Goal: Use online tool/utility: Utilize a website feature to perform a specific function

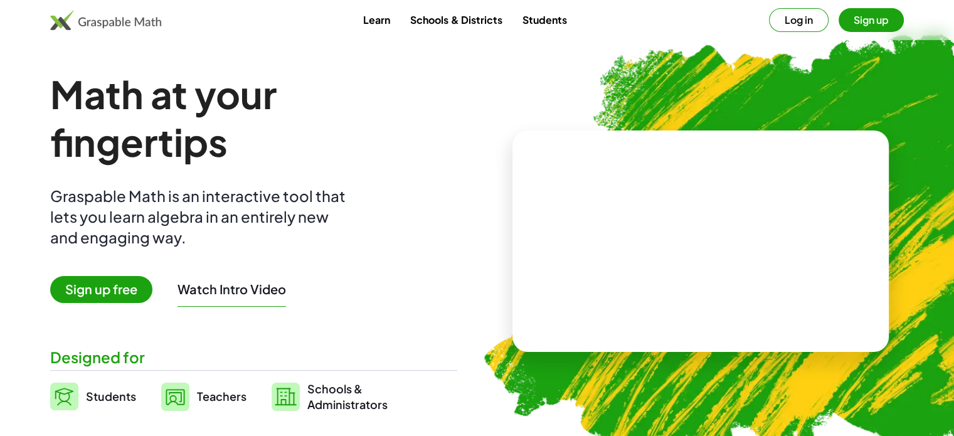
click at [132, 24] on img at bounding box center [105, 20] width 111 height 20
click at [801, 19] on button "Log in" at bounding box center [799, 20] width 60 height 24
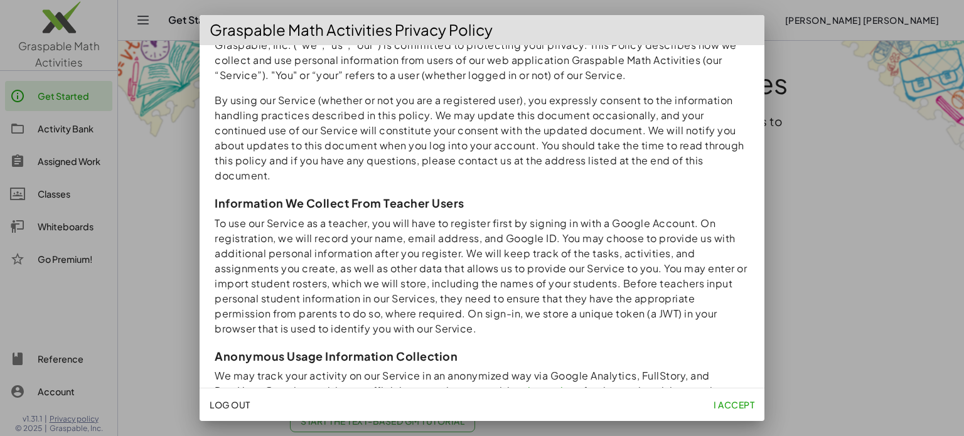
scroll to position [188, 0]
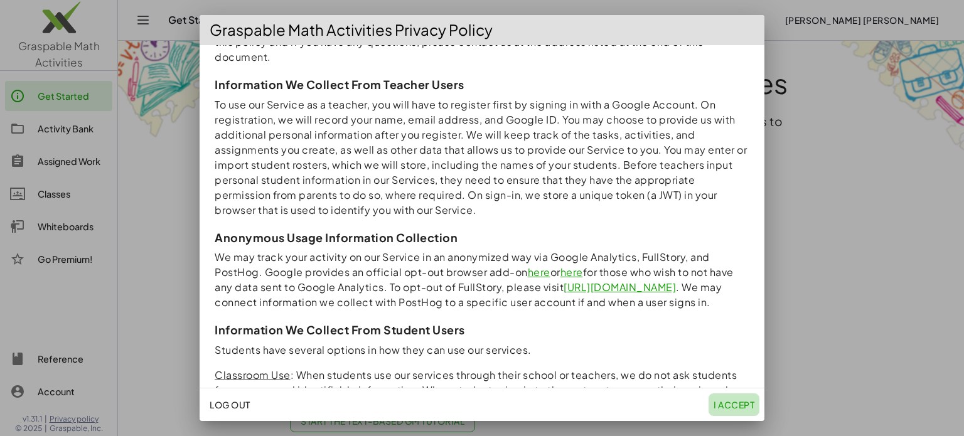
click at [728, 404] on span "I accept" at bounding box center [734, 404] width 41 height 11
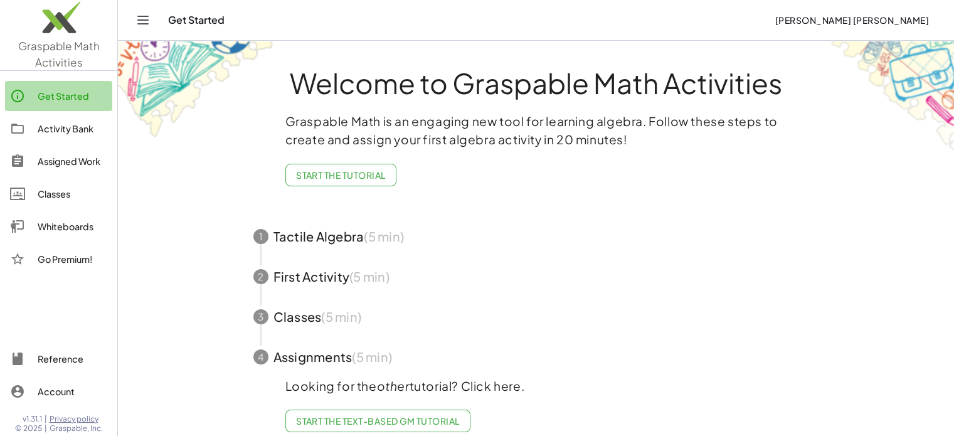
click at [83, 90] on div "Get Started" at bounding box center [73, 95] width 70 height 15
click at [45, 220] on div "Whiteboards" at bounding box center [73, 226] width 70 height 15
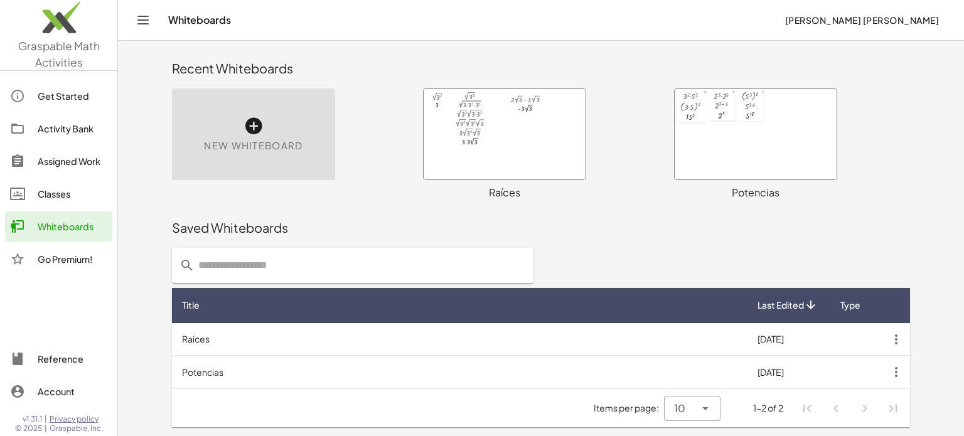
click at [250, 141] on span "New Whiteboard" at bounding box center [253, 146] width 99 height 14
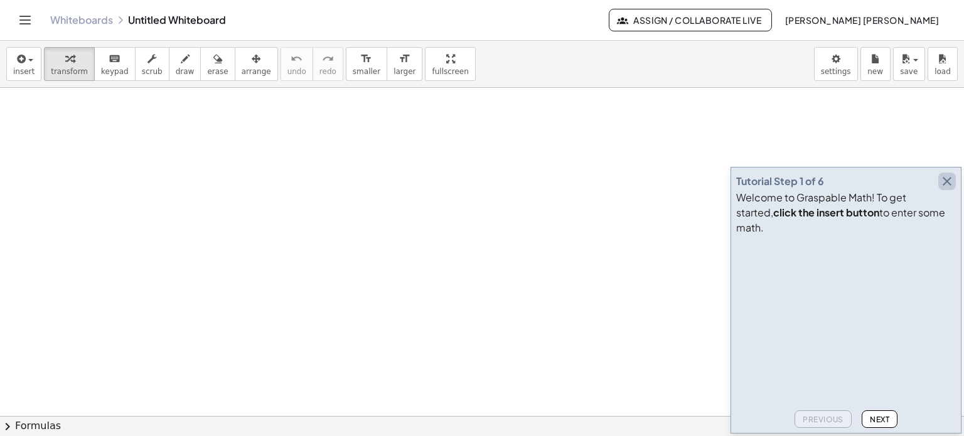
click at [944, 189] on icon "button" at bounding box center [946, 181] width 15 height 15
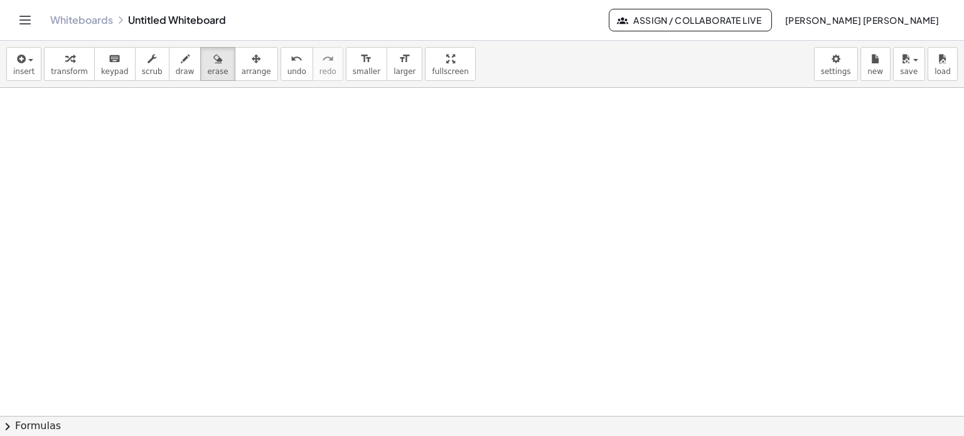
click at [5, 427] on span "chevron_right" at bounding box center [7, 426] width 15 height 15
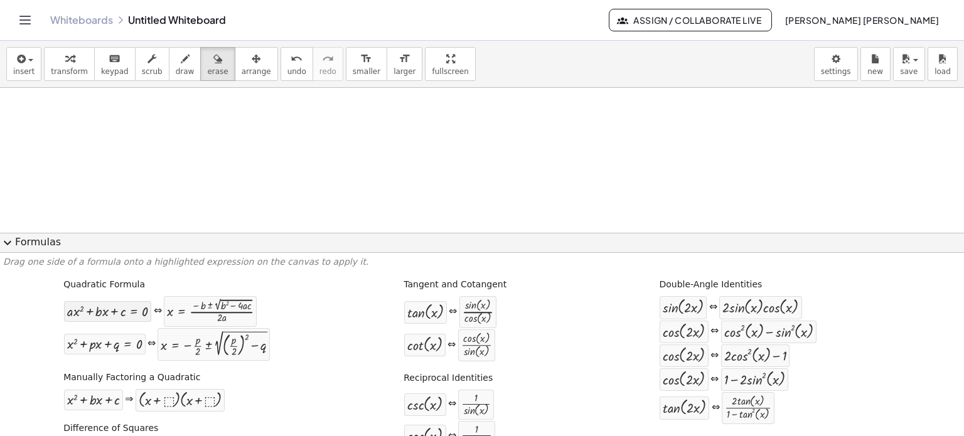
click at [95, 312] on div at bounding box center [107, 311] width 81 height 14
drag, startPoint x: 95, startPoint y: 315, endPoint x: 105, endPoint y: 115, distance: 200.5
drag, startPoint x: 92, startPoint y: 312, endPoint x: 199, endPoint y: 107, distance: 230.7
click at [838, 61] on body "Graspable Math Activities Get Started Activity Bank Assigned Work Classes White…" at bounding box center [482, 218] width 964 height 436
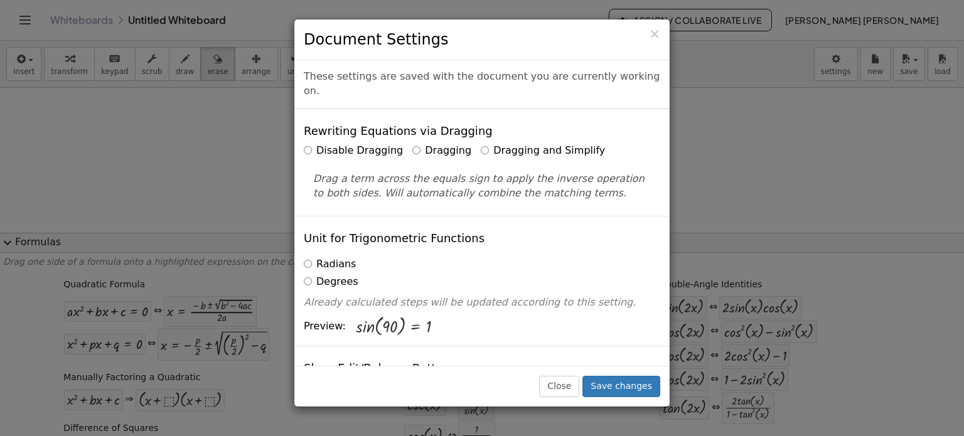
click at [648, 31] on h3 "Document Settings" at bounding box center [482, 39] width 356 height 21
click at [655, 35] on span "×" at bounding box center [654, 33] width 11 height 15
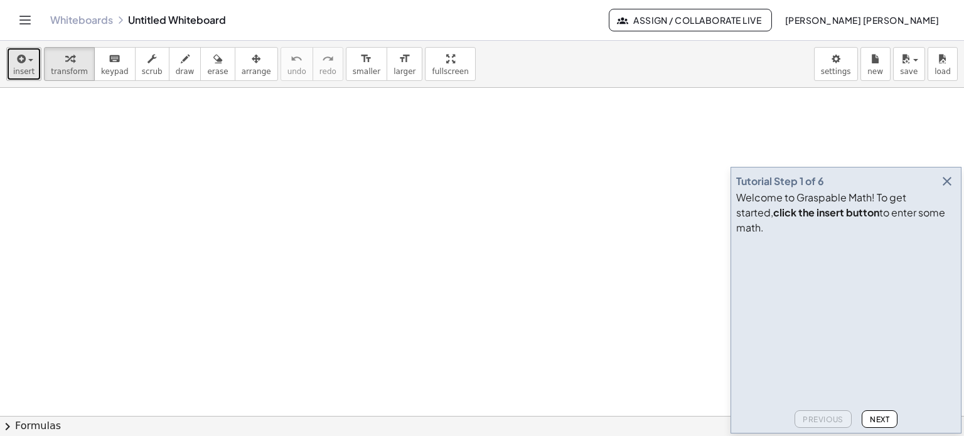
click at [27, 62] on div "button" at bounding box center [23, 58] width 21 height 15
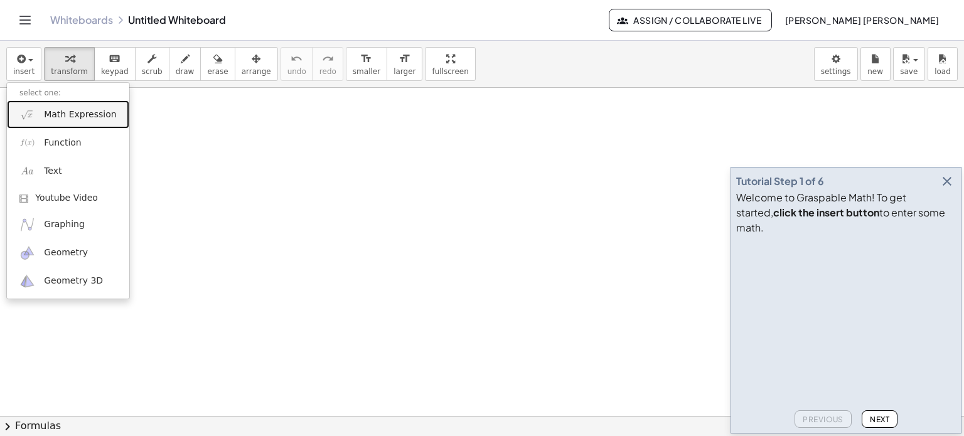
click at [77, 117] on span "Math Expression" at bounding box center [80, 115] width 72 height 13
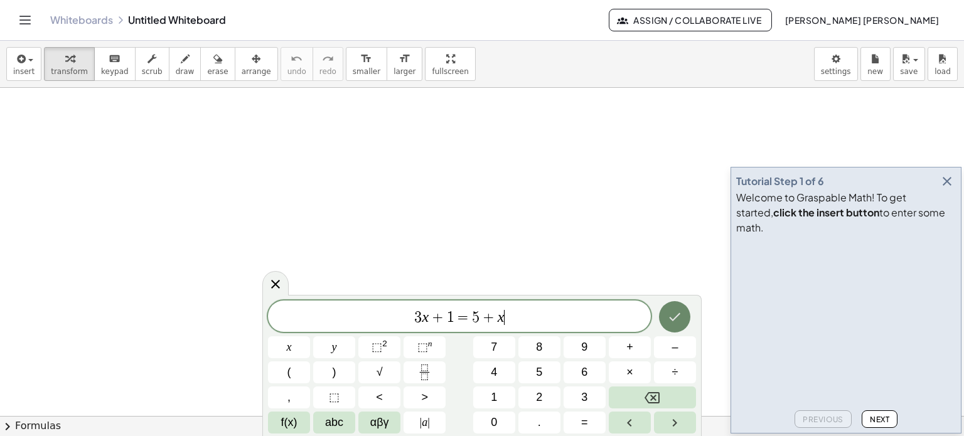
click at [673, 316] on icon "Done" at bounding box center [674, 316] width 15 height 15
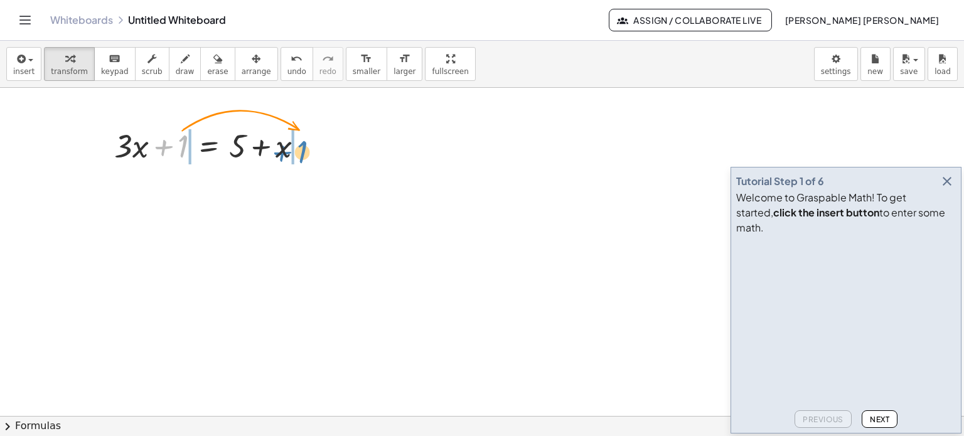
drag, startPoint x: 181, startPoint y: 143, endPoint x: 300, endPoint y: 149, distance: 119.4
click at [300, 149] on div at bounding box center [213, 145] width 211 height 43
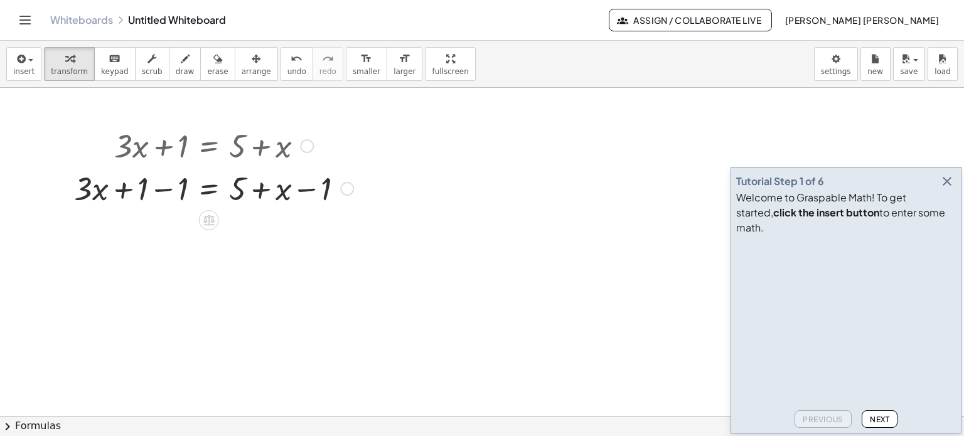
click at [166, 190] on div at bounding box center [214, 187] width 292 height 43
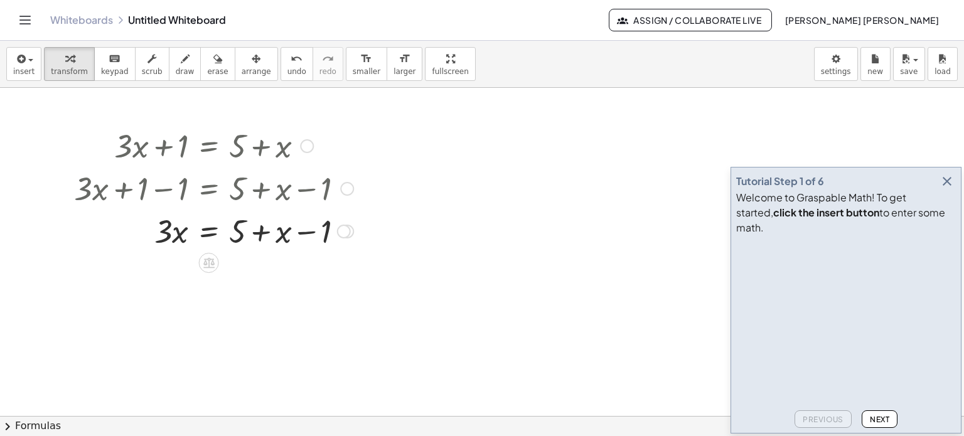
click at [243, 233] on div at bounding box center [214, 230] width 292 height 43
click at [304, 234] on div at bounding box center [214, 230] width 292 height 43
drag, startPoint x: 311, startPoint y: 232, endPoint x: 238, endPoint y: 230, distance: 72.2
click at [238, 230] on div at bounding box center [214, 230] width 292 height 43
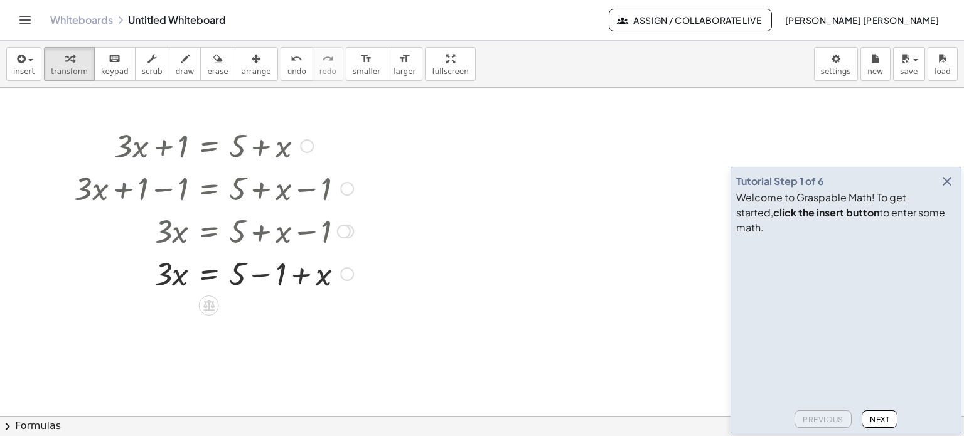
click at [238, 275] on div at bounding box center [214, 273] width 292 height 43
click at [261, 273] on div at bounding box center [214, 273] width 292 height 43
drag, startPoint x: 220, startPoint y: 336, endPoint x: 192, endPoint y: 323, distance: 30.3
click at [192, 323] on div at bounding box center [214, 315] width 292 height 43
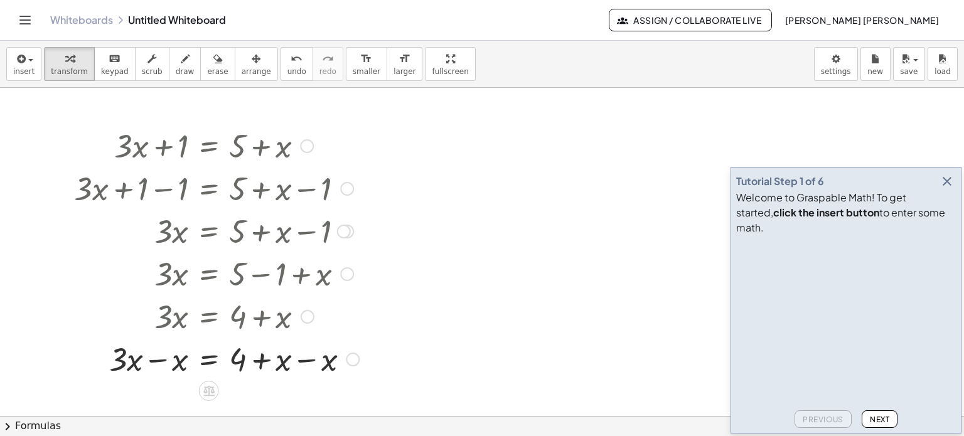
click at [159, 360] on div at bounding box center [216, 358] width 297 height 43
click at [291, 363] on div at bounding box center [216, 358] width 297 height 43
click at [306, 360] on div at bounding box center [216, 358] width 297 height 43
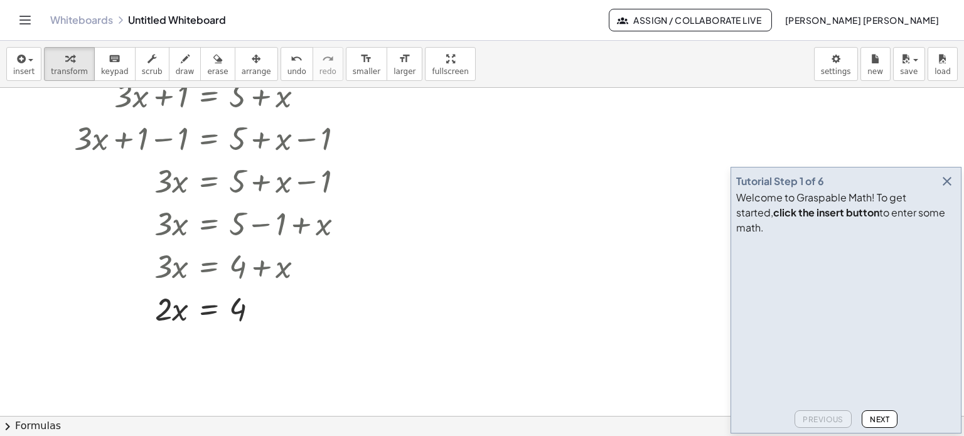
scroll to position [126, 0]
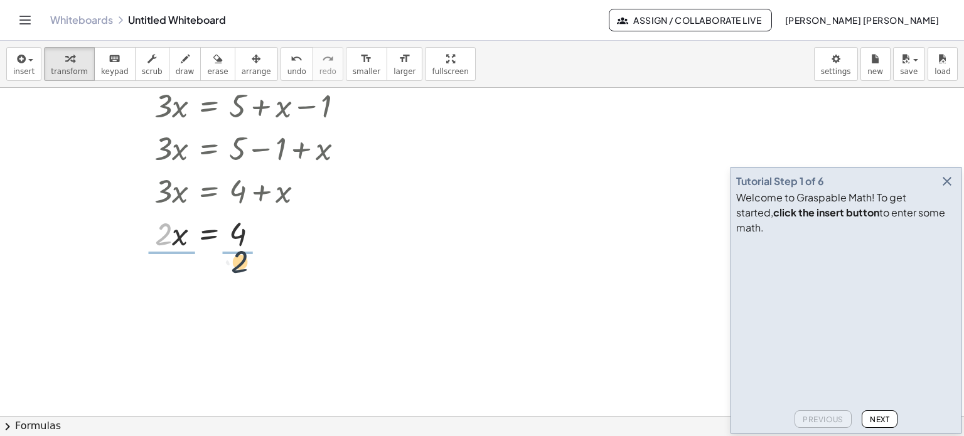
drag, startPoint x: 163, startPoint y: 247, endPoint x: 243, endPoint y: 251, distance: 80.4
click at [173, 284] on div at bounding box center [214, 285] width 292 height 63
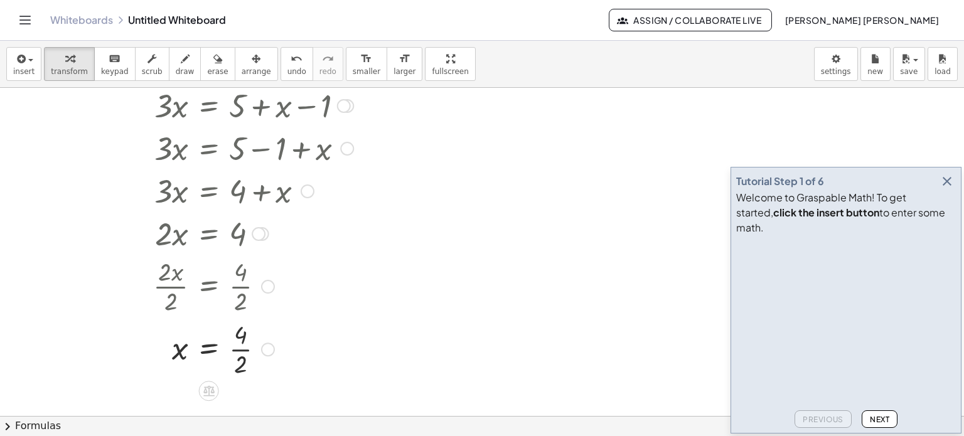
click at [246, 350] on div at bounding box center [214, 348] width 292 height 63
click at [951, 189] on icon "button" at bounding box center [946, 181] width 15 height 15
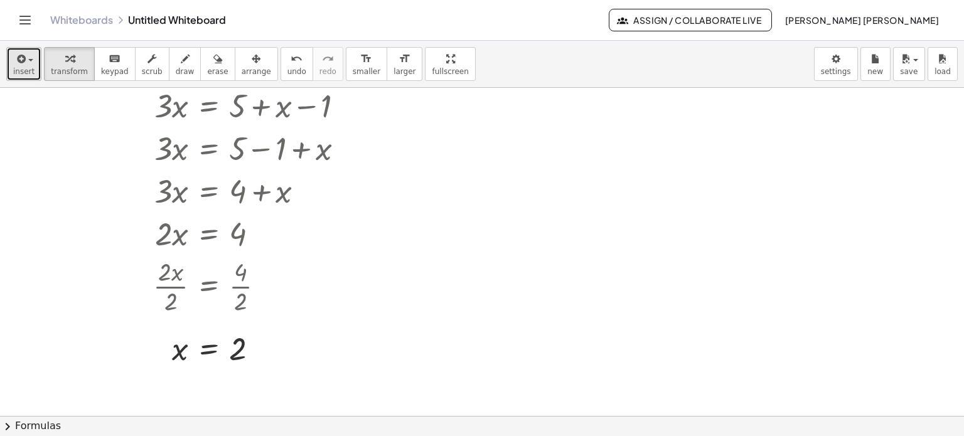
click at [23, 63] on icon "button" at bounding box center [19, 58] width 11 height 15
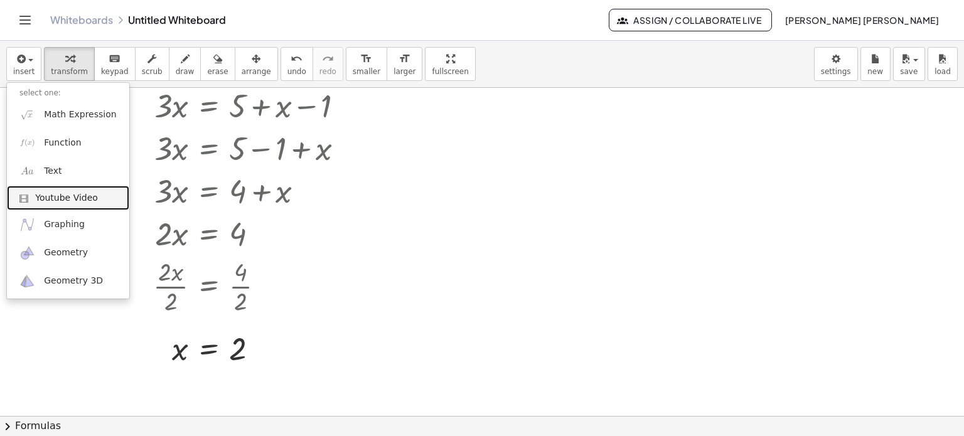
click at [55, 206] on link "Youtube Video" at bounding box center [68, 198] width 122 height 25
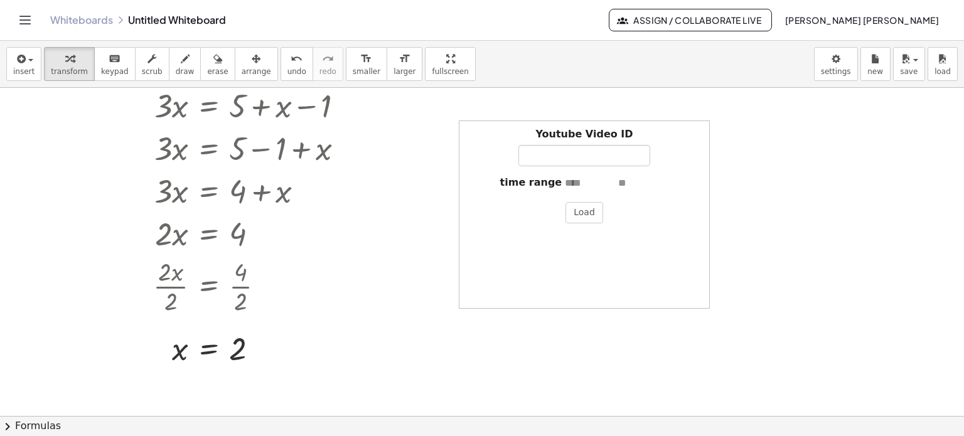
click at [333, 238] on div at bounding box center [212, 232] width 284 height 43
click at [602, 212] on div "Youtube Video ID time range Load" at bounding box center [584, 214] width 251 height 188
click at [585, 211] on button "Load" at bounding box center [584, 212] width 38 height 21
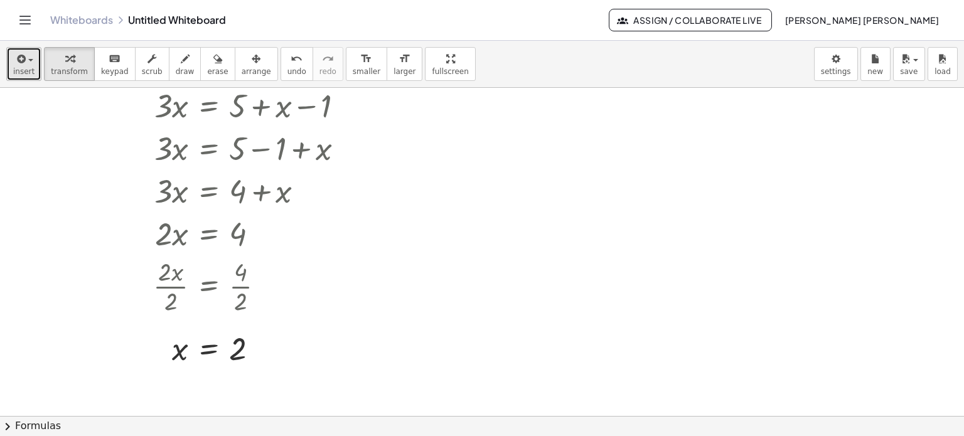
click at [15, 63] on icon "button" at bounding box center [19, 58] width 11 height 15
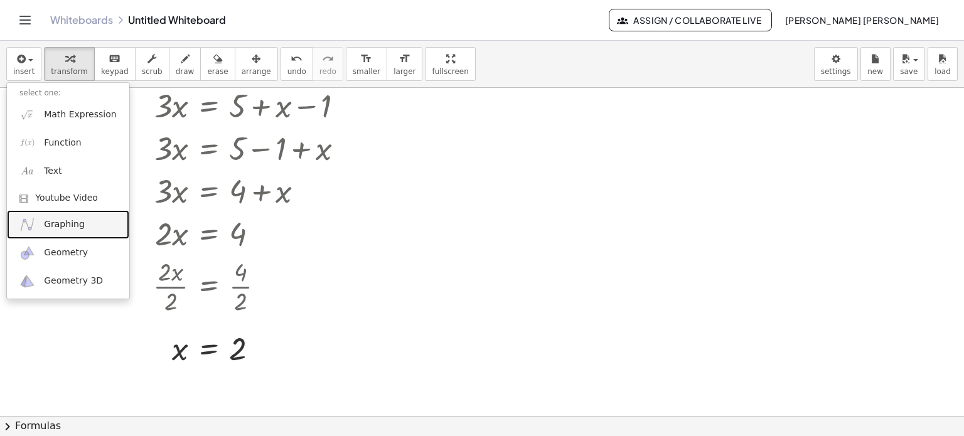
click at [71, 222] on span "Graphing" at bounding box center [64, 224] width 41 height 13
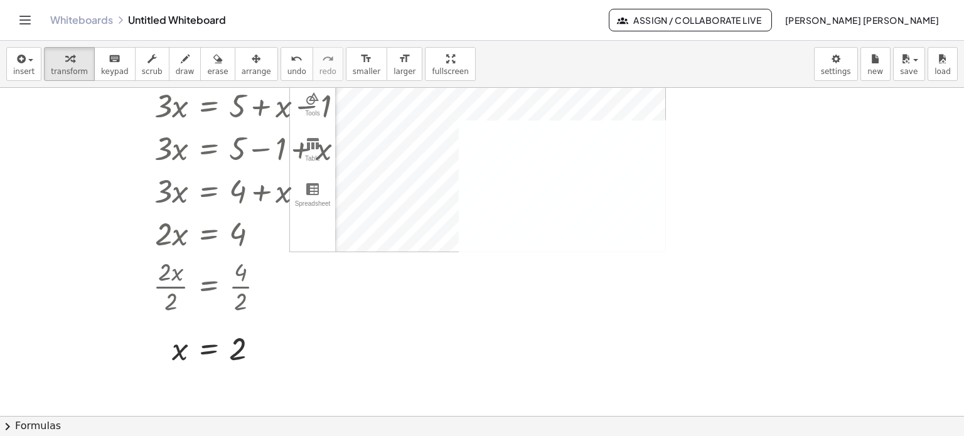
click at [625, 262] on div "+ · 3 · x + 1 = + 5 + x + · 3 · x + 1 − 1 = + 5 + x − 1 + · 3 · x + 0 = + 5 + x…" at bounding box center [482, 331] width 964 height 739
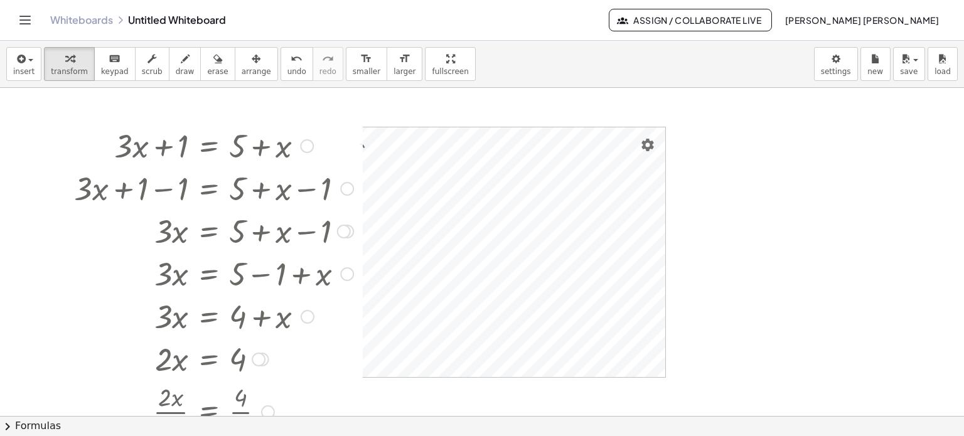
click at [309, 141] on div at bounding box center [307, 146] width 14 height 14
click at [281, 63] on button "undo undo" at bounding box center [297, 64] width 33 height 34
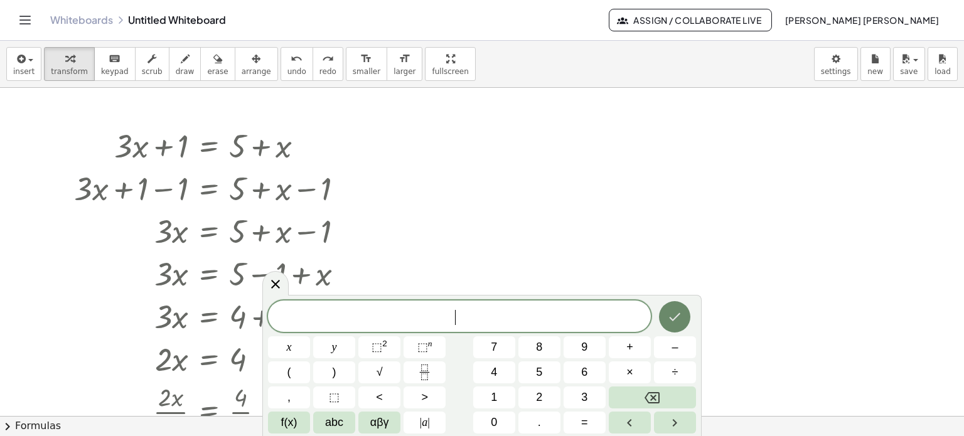
click at [677, 320] on icon "Done" at bounding box center [674, 316] width 15 height 15
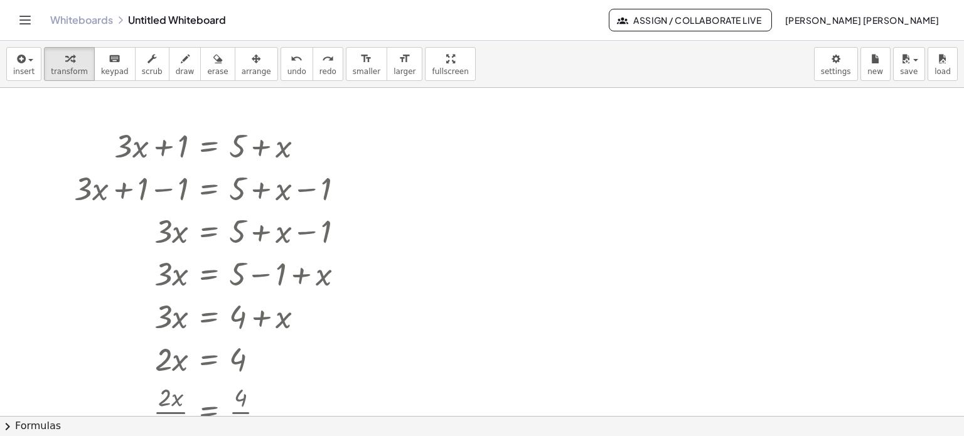
click at [0, 60] on div "insert select one: Math Expression Function Text Youtube Video Graphing Geometr…" at bounding box center [482, 64] width 964 height 47
click at [29, 63] on div "button" at bounding box center [23, 58] width 21 height 15
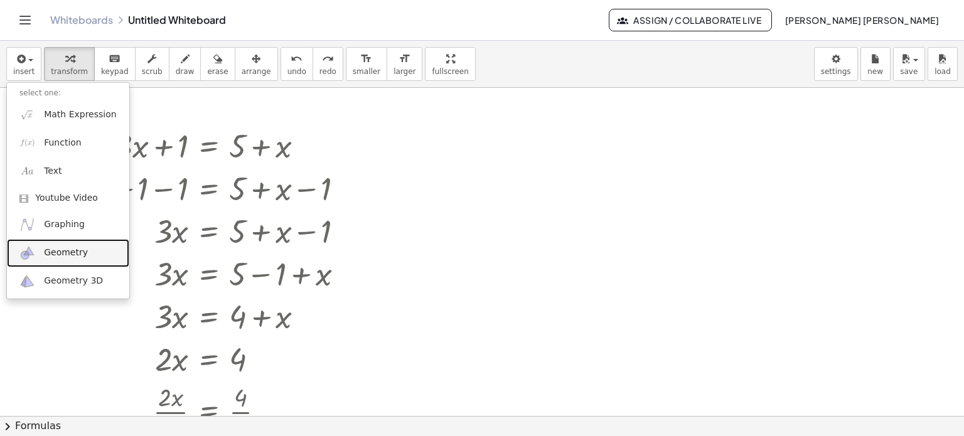
click at [76, 248] on span "Geometry" at bounding box center [66, 253] width 44 height 13
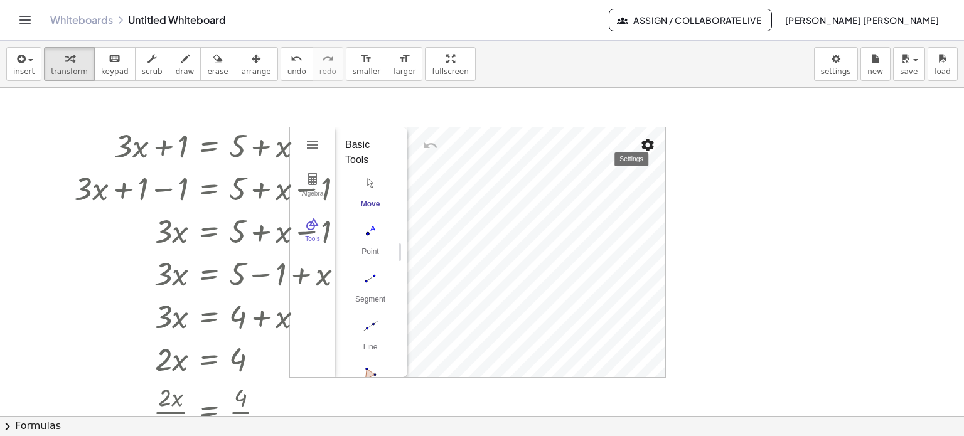
click at [643, 142] on img "Settings" at bounding box center [647, 144] width 15 height 15
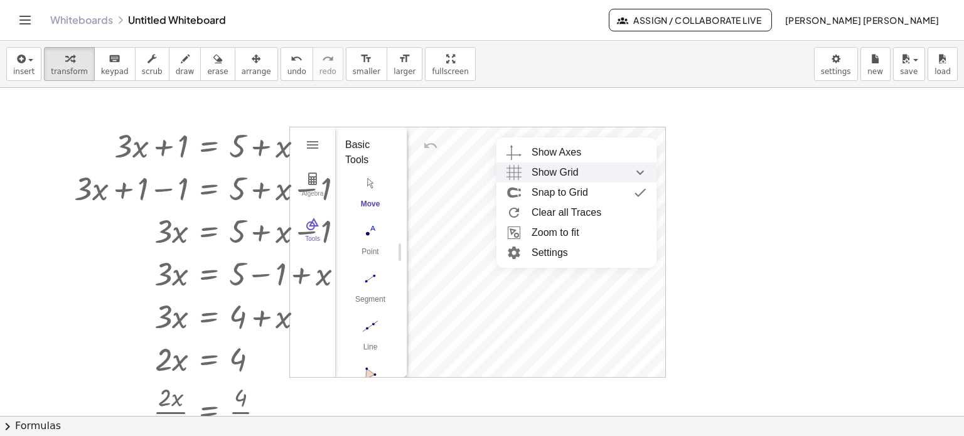
click at [564, 170] on span "Show Grid" at bounding box center [555, 173] width 47 height 20
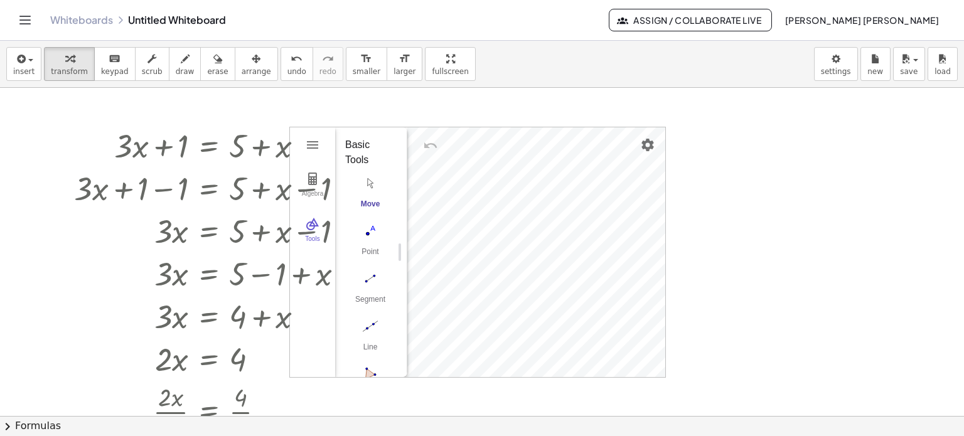
click at [436, 147] on img "Undo" at bounding box center [430, 145] width 15 height 15
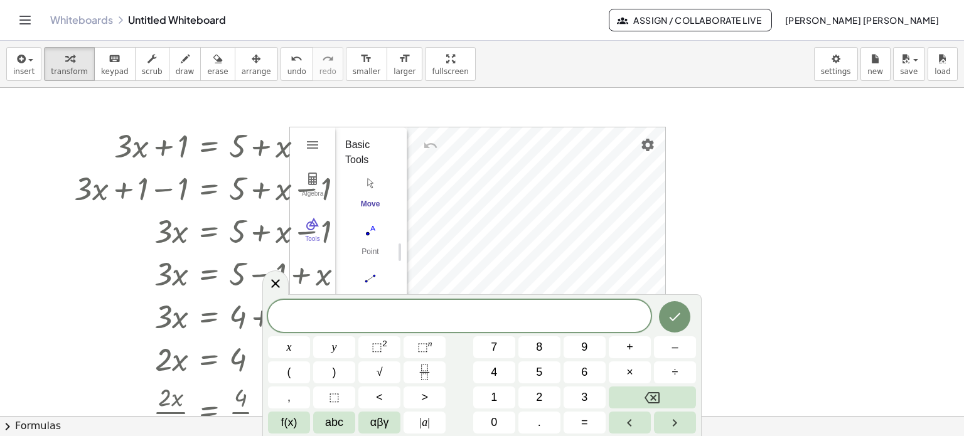
click at [691, 322] on div at bounding box center [675, 316] width 42 height 33
click at [676, 318] on icon "Done" at bounding box center [674, 316] width 15 height 15
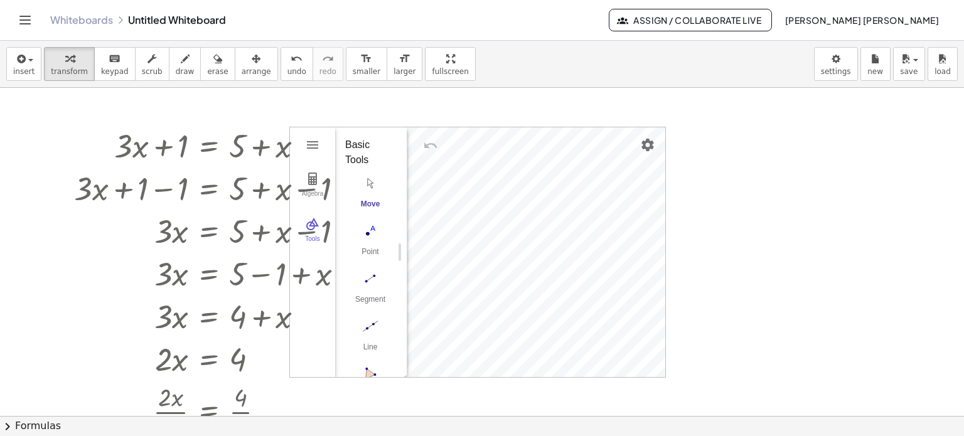
click at [726, 19] on span "Assign / Collaborate Live" at bounding box center [690, 19] width 142 height 11
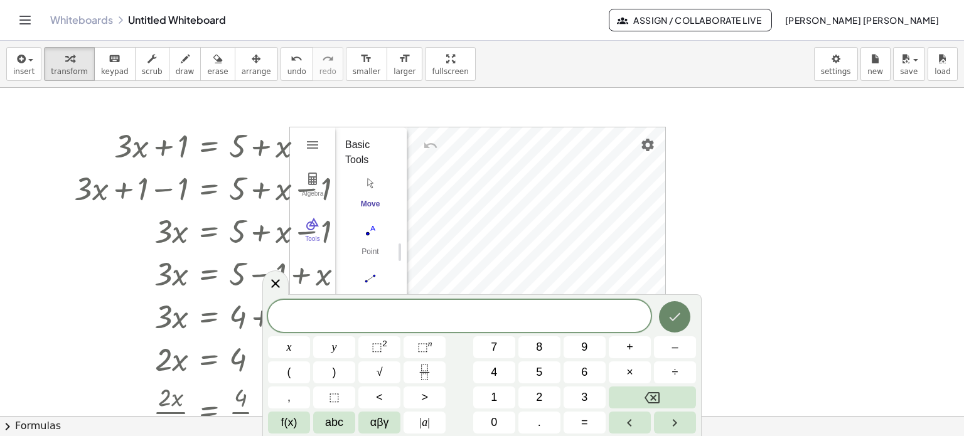
click at [673, 313] on icon "Done" at bounding box center [674, 316] width 15 height 15
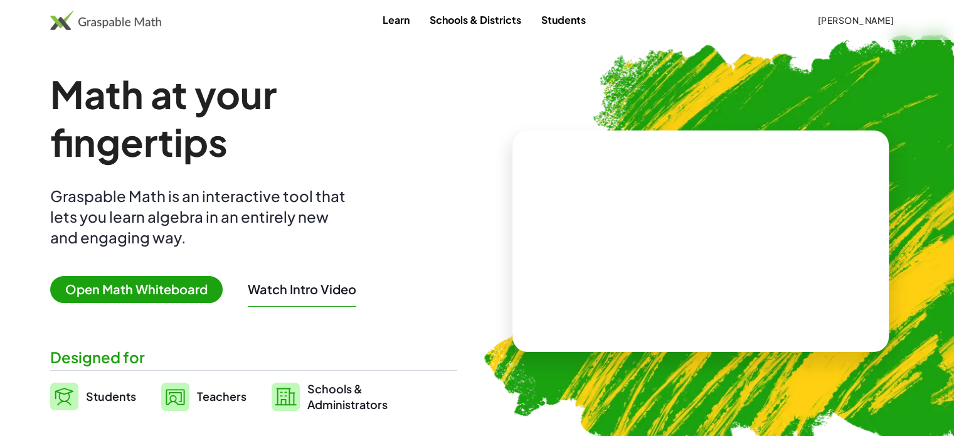
click at [301, 281] on button "Watch Intro Video" at bounding box center [302, 289] width 109 height 16
